Goal: Task Accomplishment & Management: Manage account settings

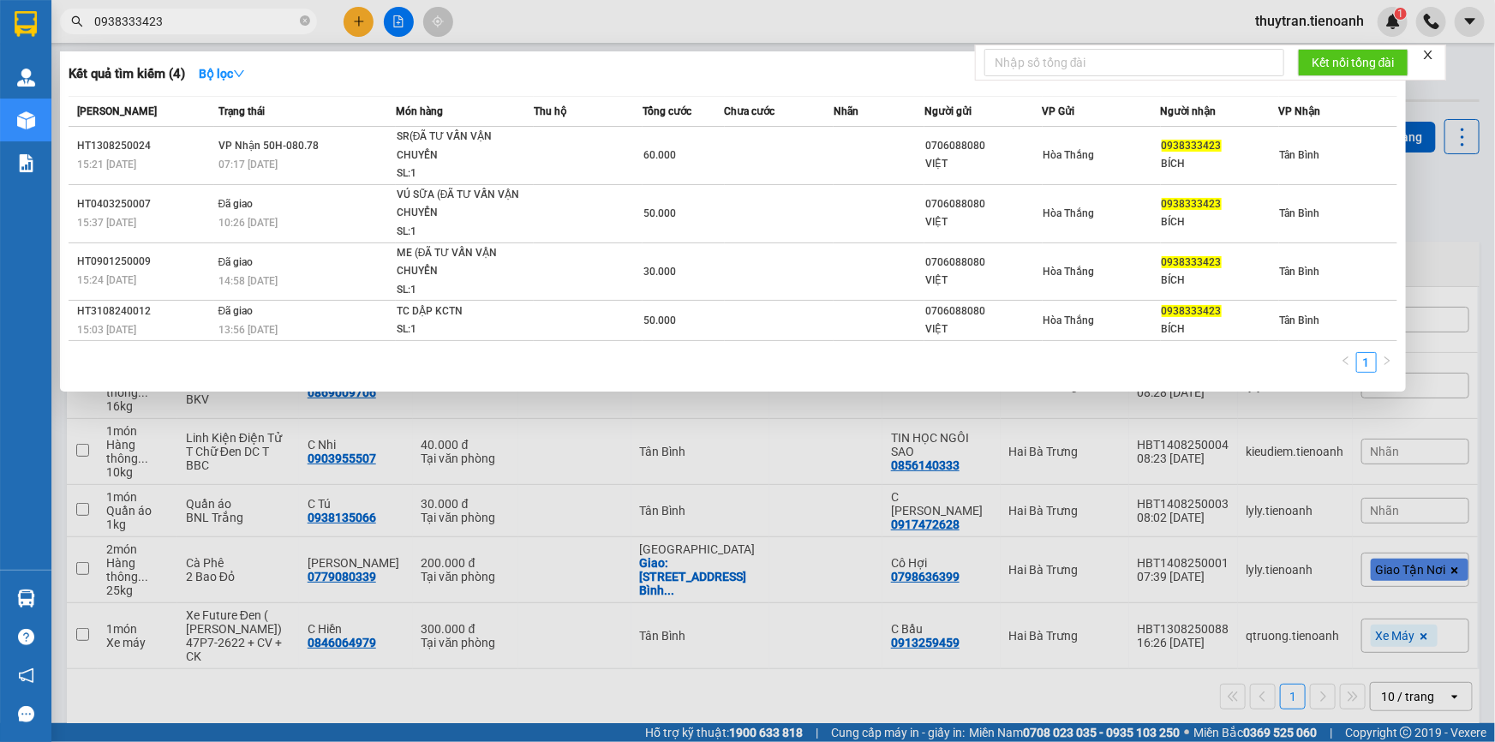
click at [134, 21] on input "0938333423" at bounding box center [195, 21] width 202 height 19
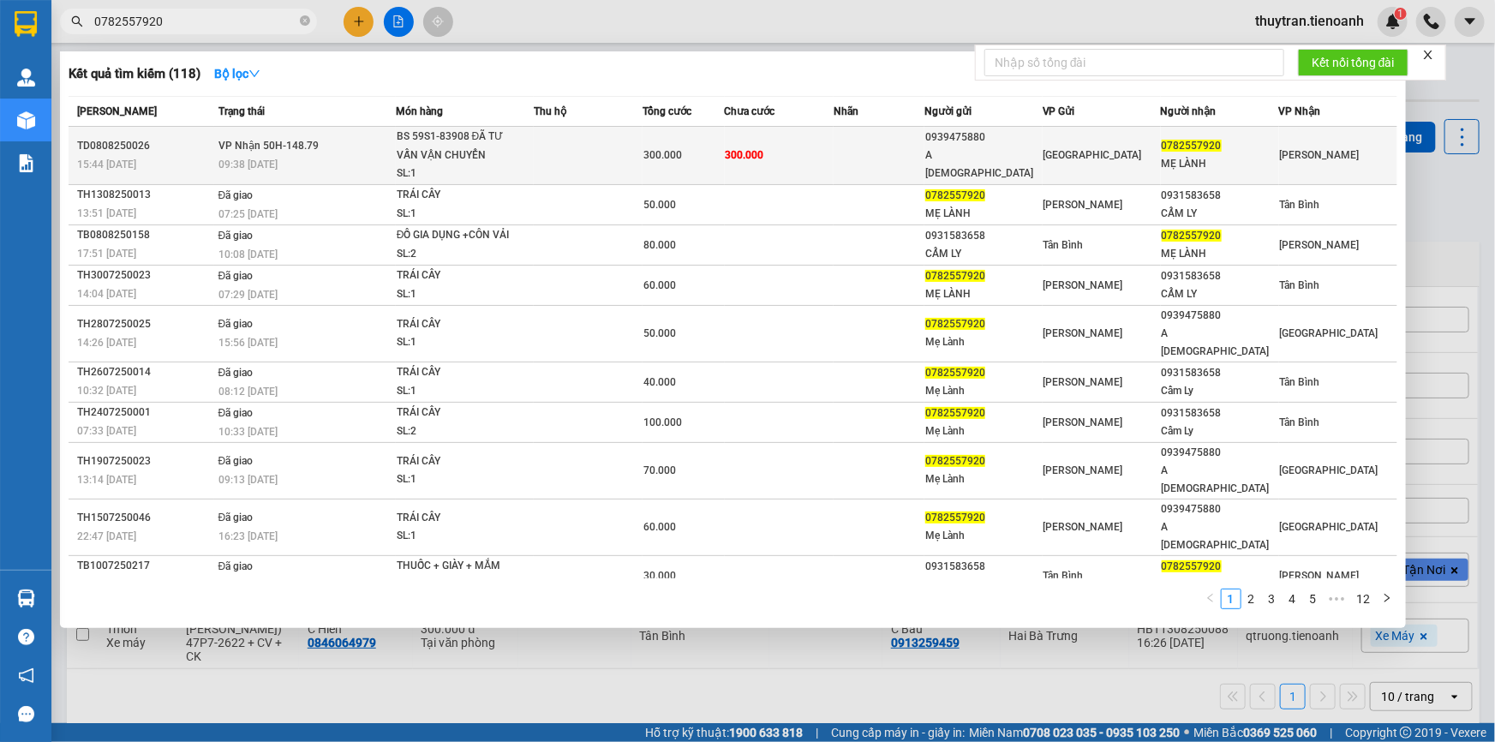
type input "0782557920"
click at [511, 168] on div "SL: 1" at bounding box center [461, 173] width 128 height 19
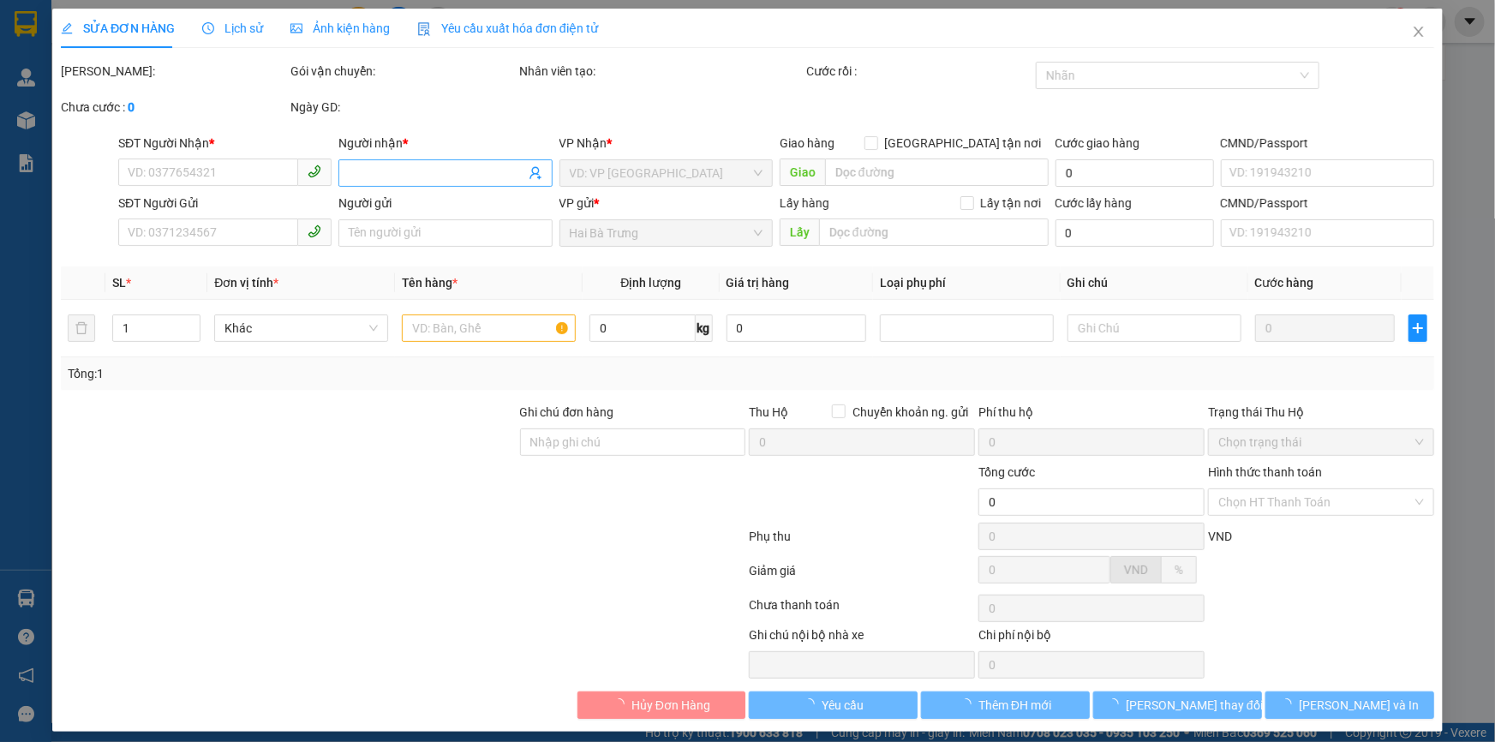
type input "0782557920"
type input "MẸ LÀNH"
type input "0939475880"
type input "A [DEMOGRAPHIC_DATA]"
type input "300.000"
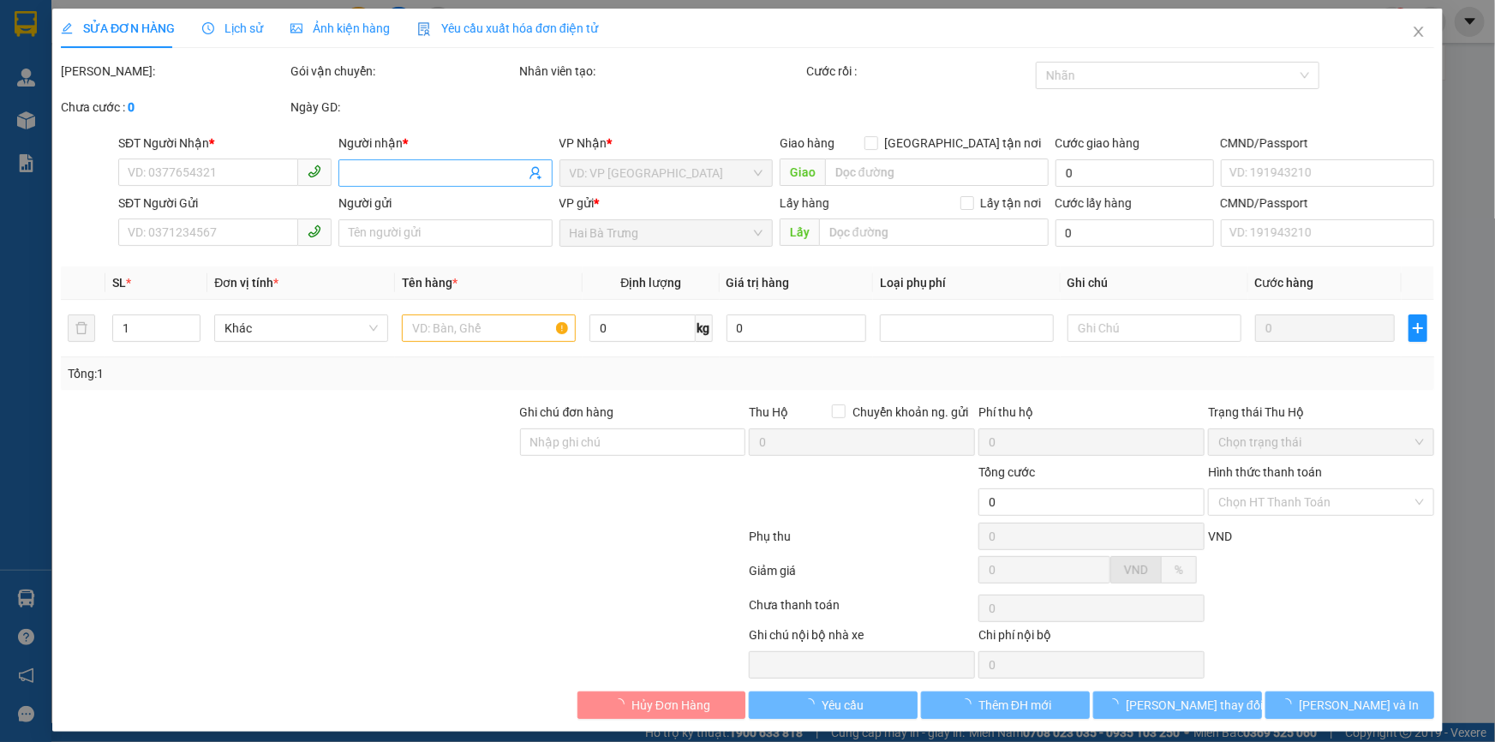
type input "300.000"
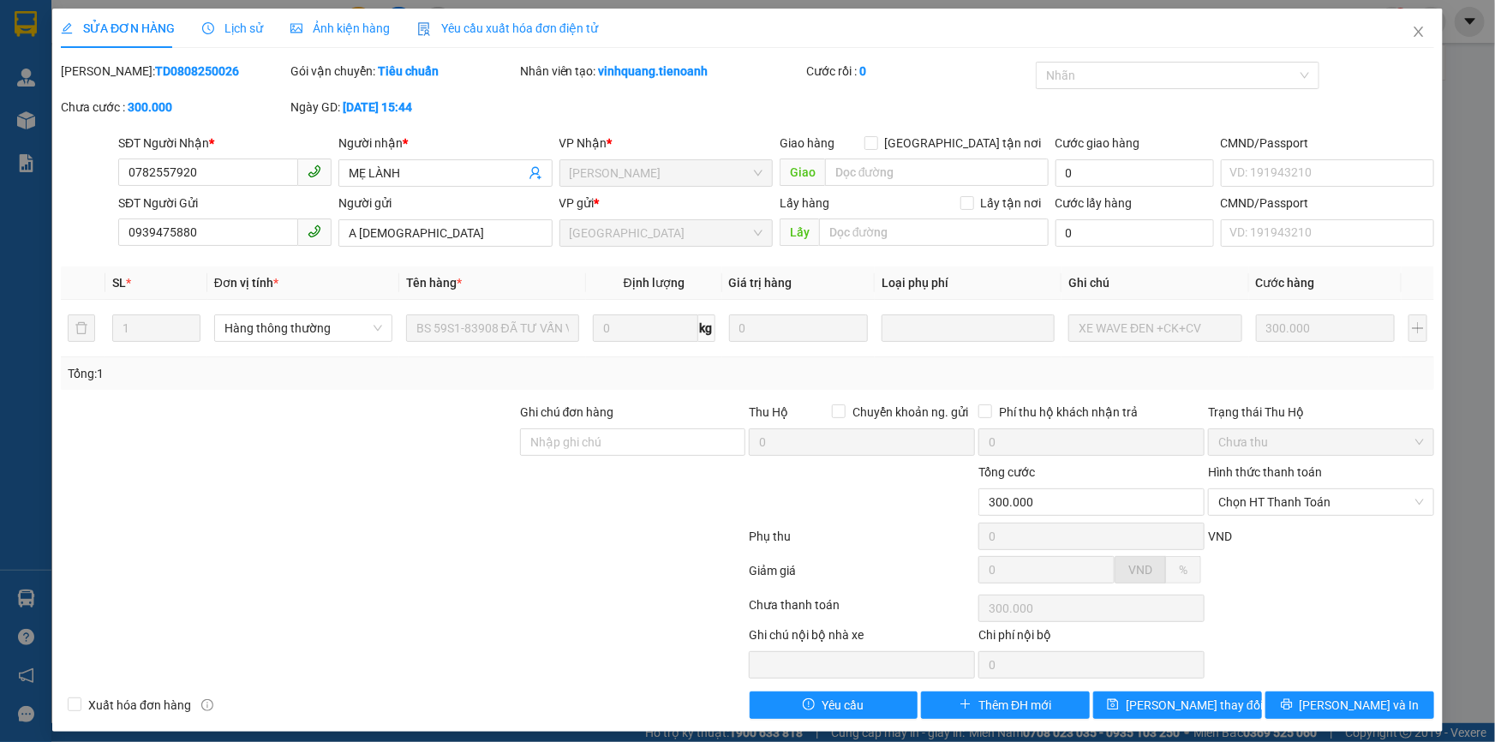
click at [227, 31] on span "Lịch sử" at bounding box center [232, 28] width 61 height 14
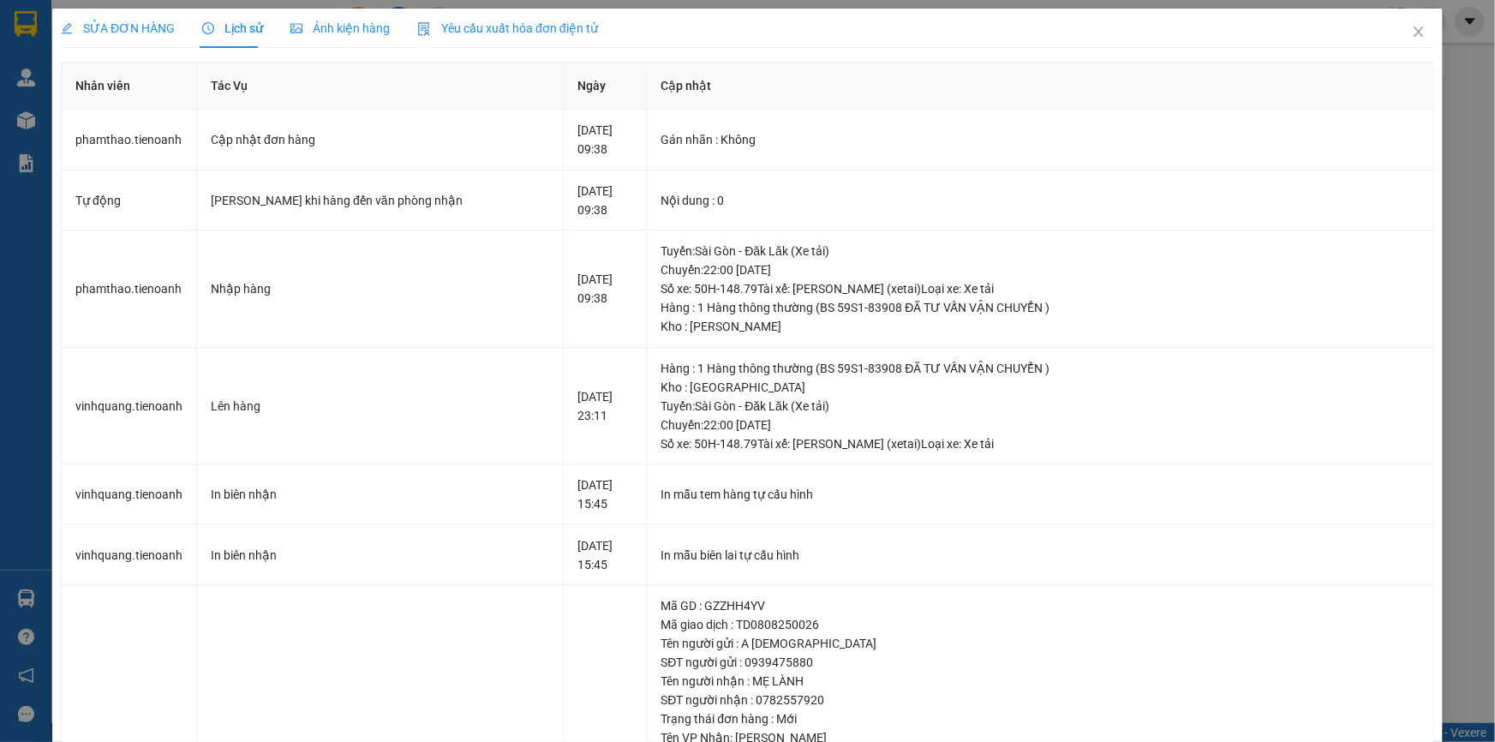
click at [145, 25] on span "SỬA ĐƠN HÀNG" at bounding box center [118, 28] width 114 height 14
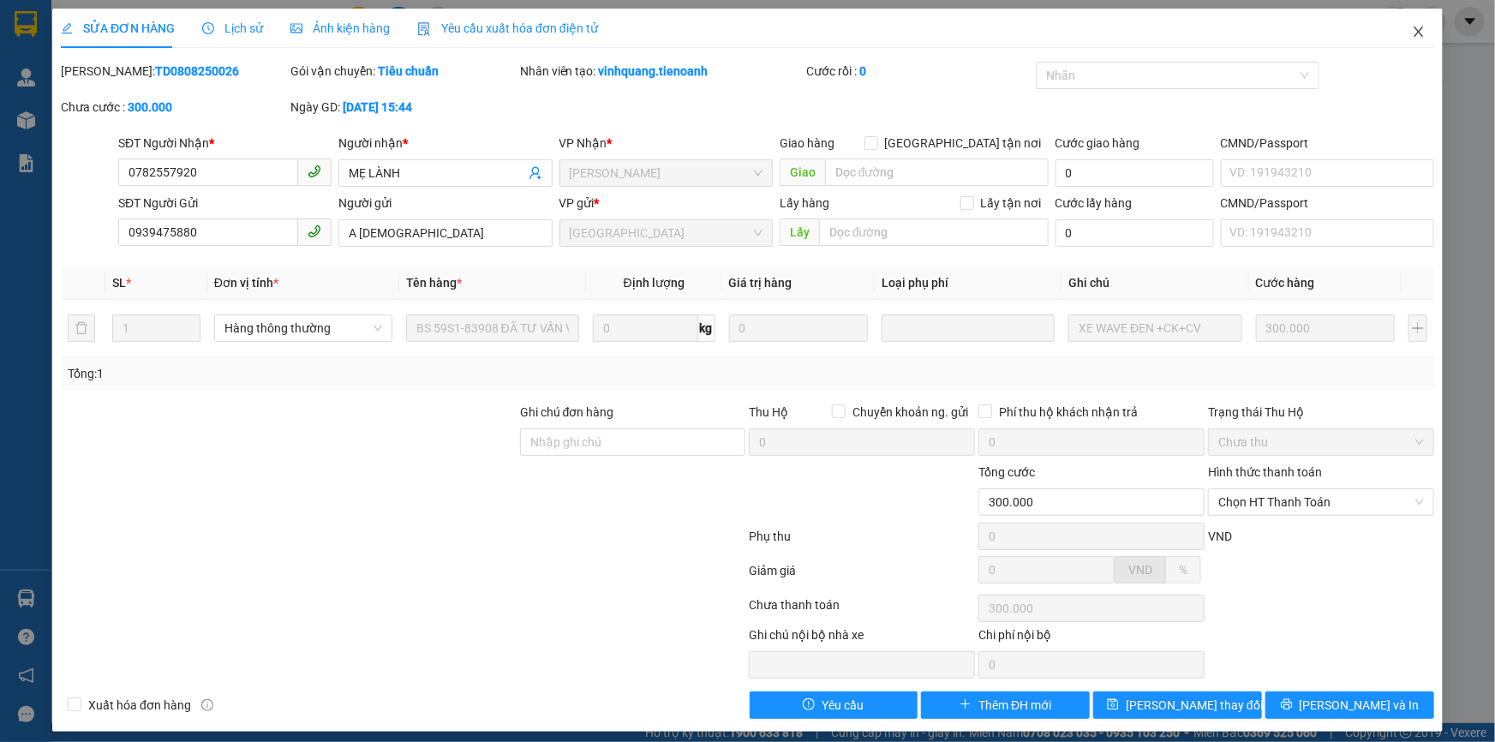
click at [1411, 36] on icon "close" at bounding box center [1418, 32] width 14 height 14
